Goal: Task Accomplishment & Management: Complete application form

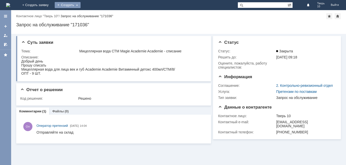
click at [81, 5] on div "Создать" at bounding box center [68, 5] width 26 height 6
click at [94, 14] on link "Заявка" at bounding box center [75, 15] width 39 height 6
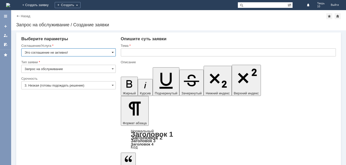
click at [112, 52] on span at bounding box center [113, 52] width 2 height 4
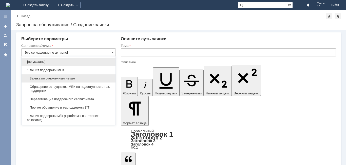
click at [56, 79] on span "Заявка по отложенным чекам" at bounding box center [69, 78] width 88 height 4
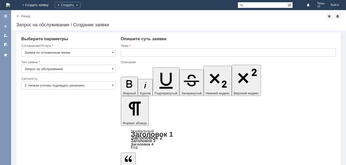
type input "Заявка по отложенным чекам"
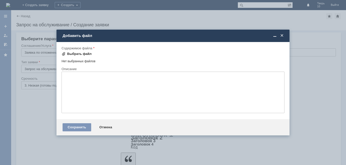
click at [70, 53] on div "Выбрать файл" at bounding box center [79, 54] width 25 height 4
click at [280, 34] on span at bounding box center [281, 35] width 5 height 5
